Goal: Download file/media

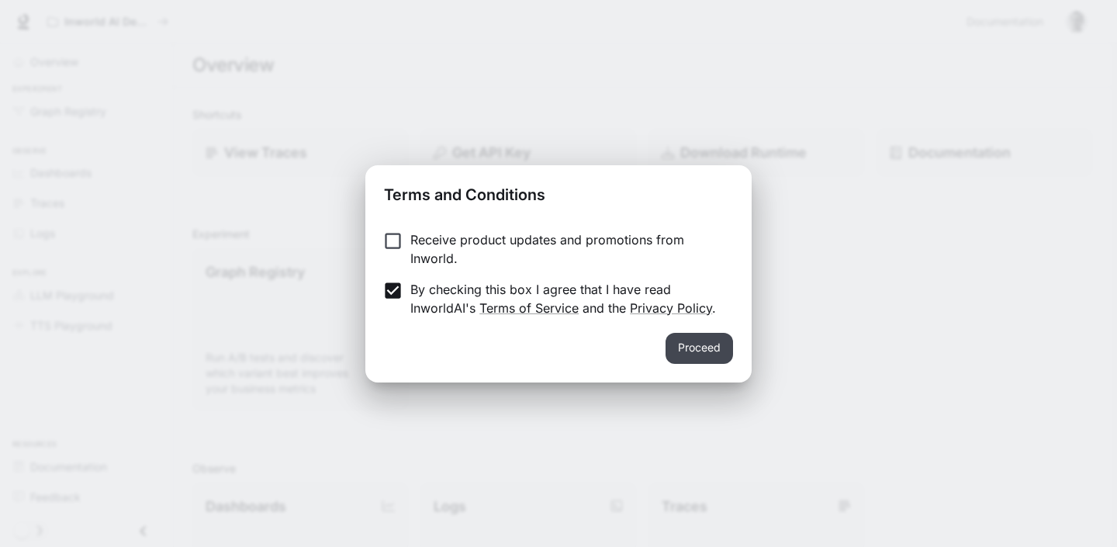
click at [692, 350] on button "Proceed" at bounding box center [698, 348] width 67 height 31
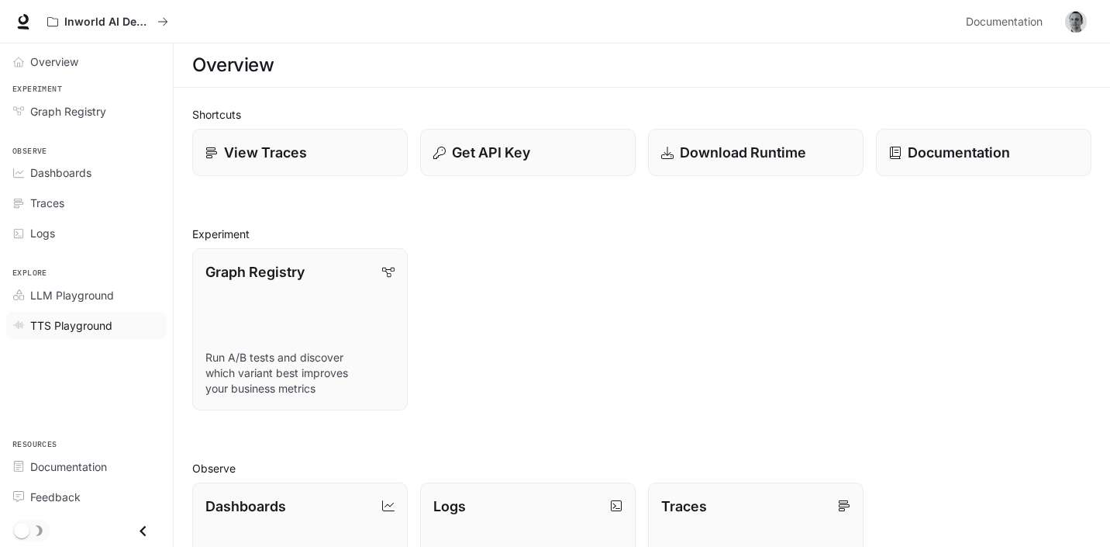
click at [109, 320] on span "TTS Playground" at bounding box center [71, 325] width 82 height 16
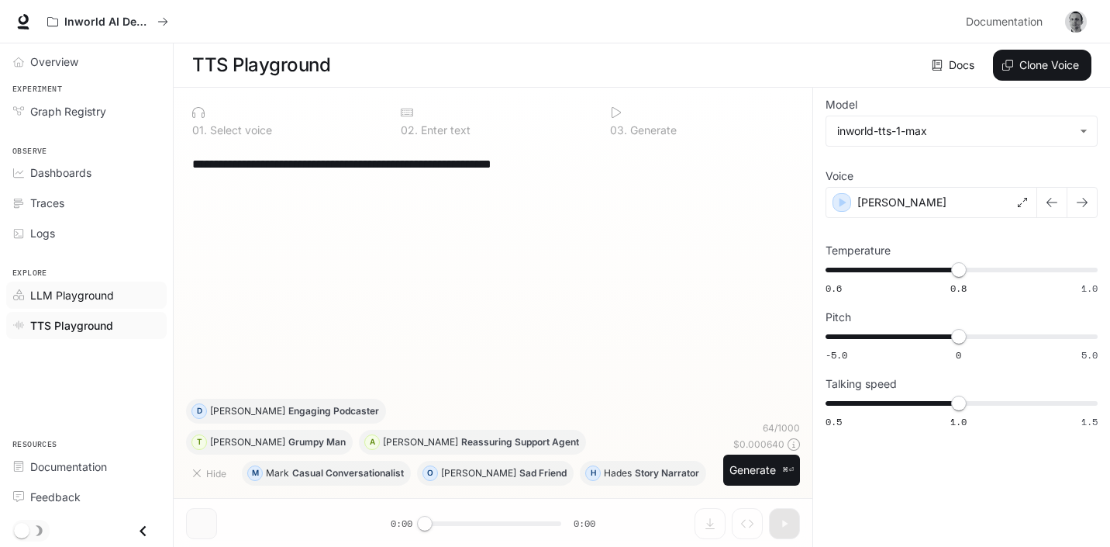
click at [95, 294] on span "LLM Playground" at bounding box center [72, 295] width 84 height 16
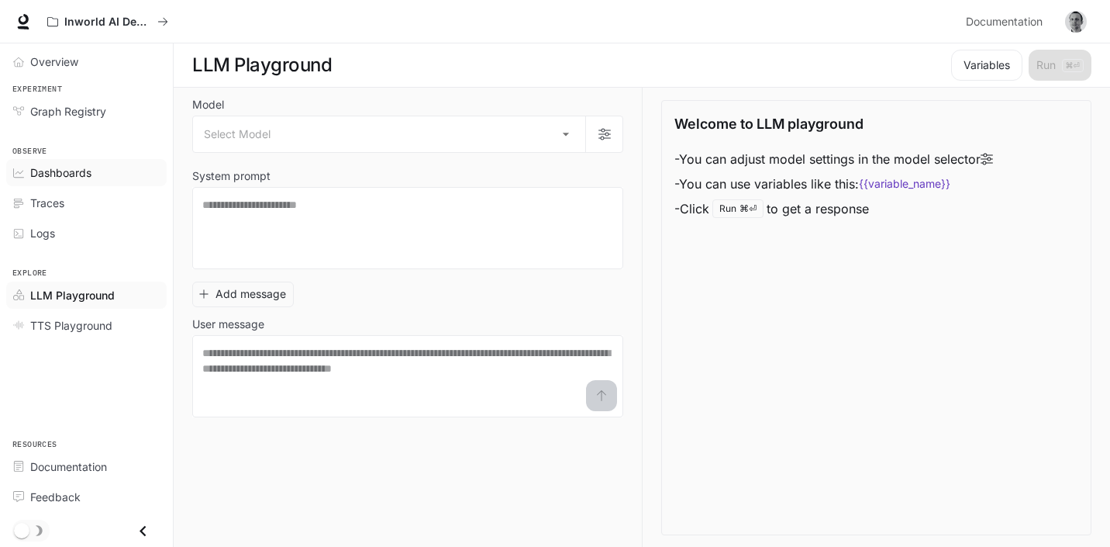
click at [67, 172] on span "Dashboards" at bounding box center [60, 172] width 61 height 16
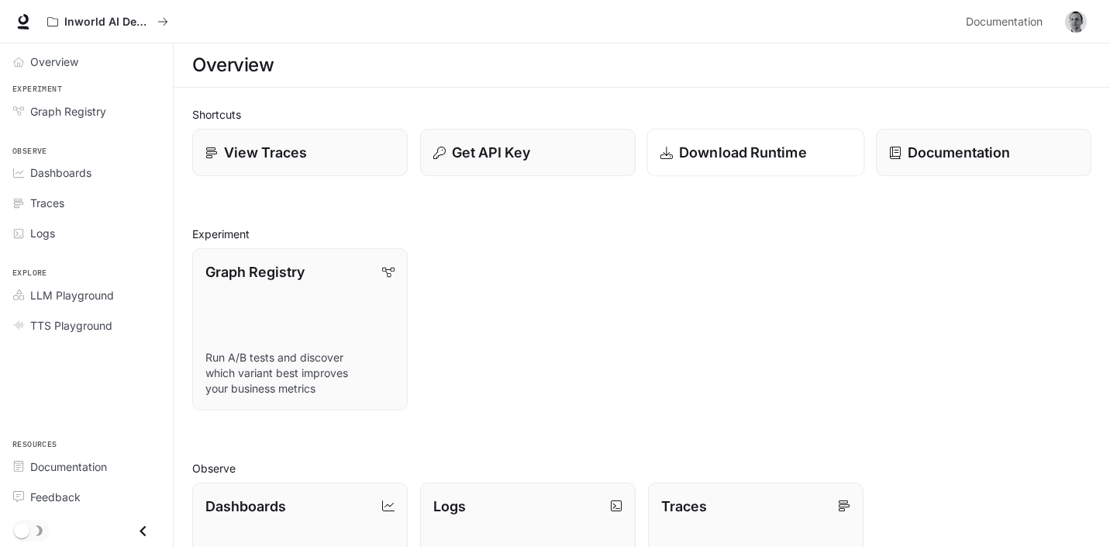
click at [692, 153] on p "Download Runtime" at bounding box center [743, 152] width 128 height 21
